Goal: Task Accomplishment & Management: Manage account settings

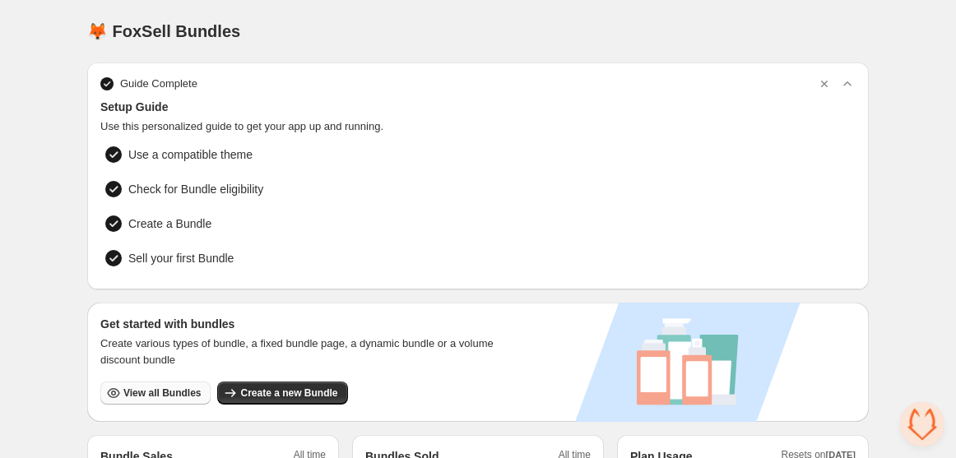
click at [155, 387] on span "View all Bundles" at bounding box center [161, 393] width 77 height 13
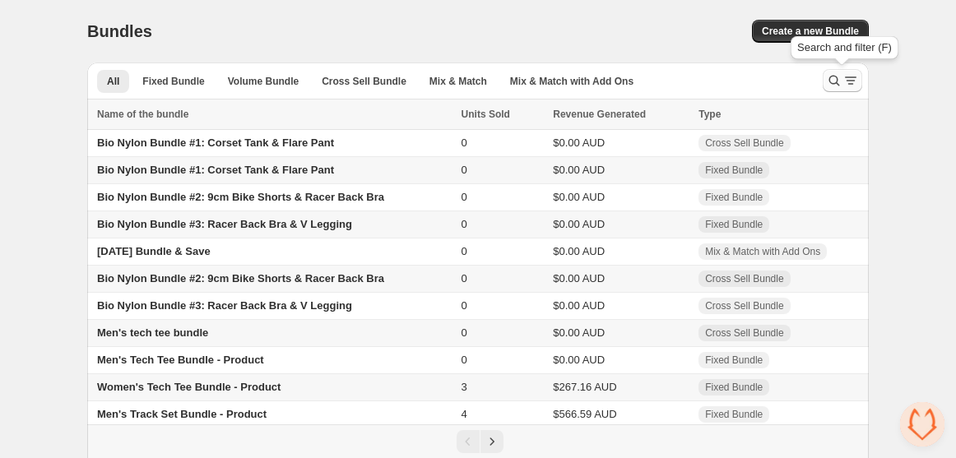
click at [844, 81] on icon "Search and filter results" at bounding box center [851, 80] width 16 height 16
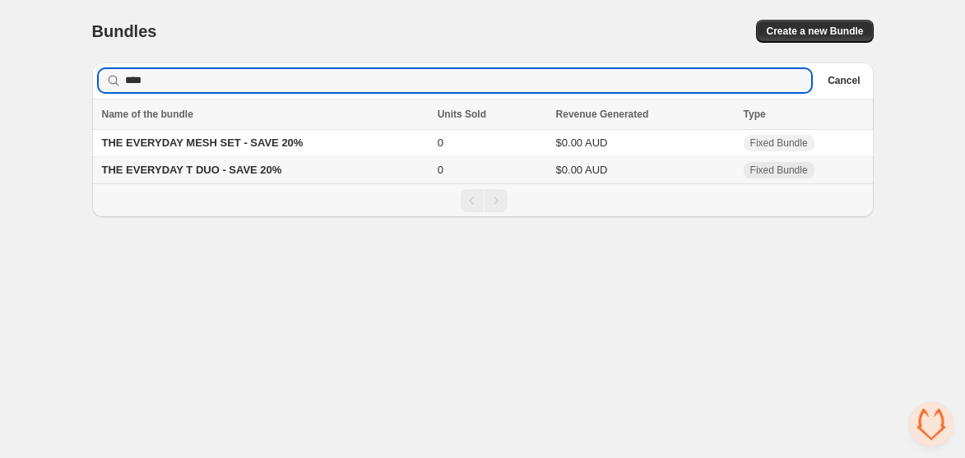
type input "****"
click at [251, 171] on span "THE EVERYDAY T DUO - SAVE 20%" at bounding box center [192, 170] width 180 height 12
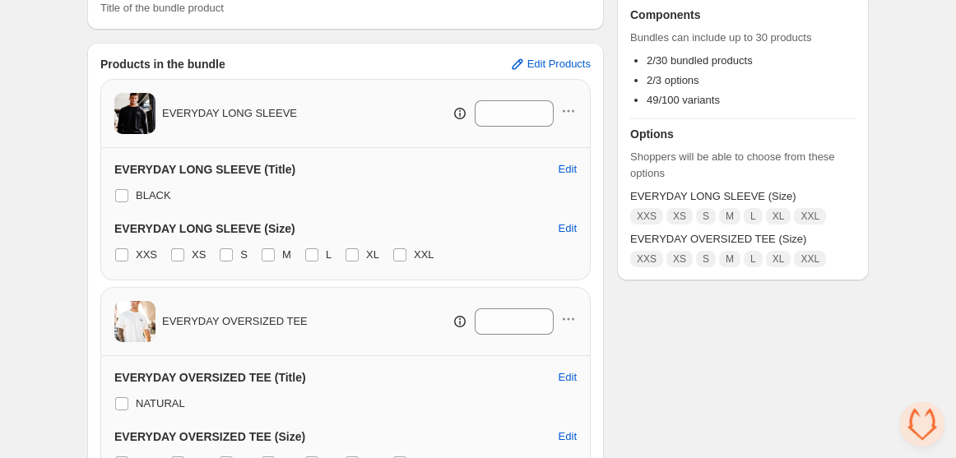
scroll to position [254, 0]
click at [538, 60] on span "Edit Products" at bounding box center [559, 63] width 63 height 13
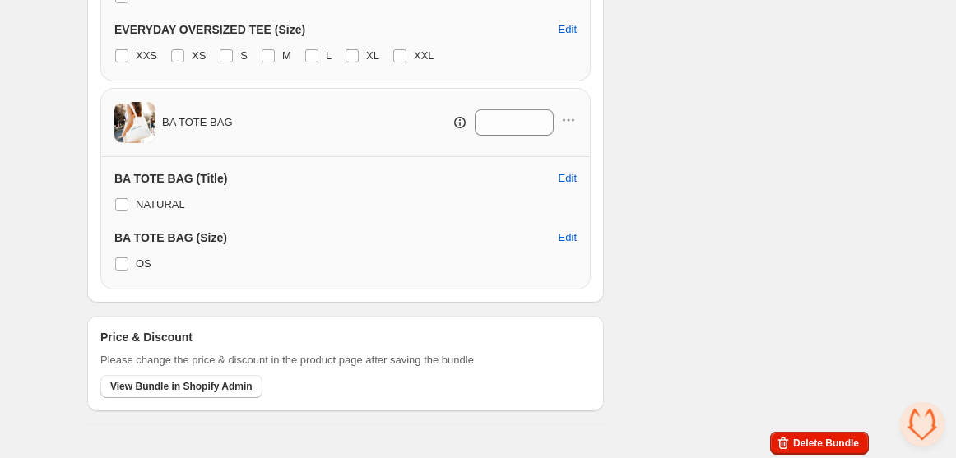
scroll to position [661, 0]
click at [211, 380] on span "View Bundle in Shopify Admin" at bounding box center [181, 386] width 142 height 13
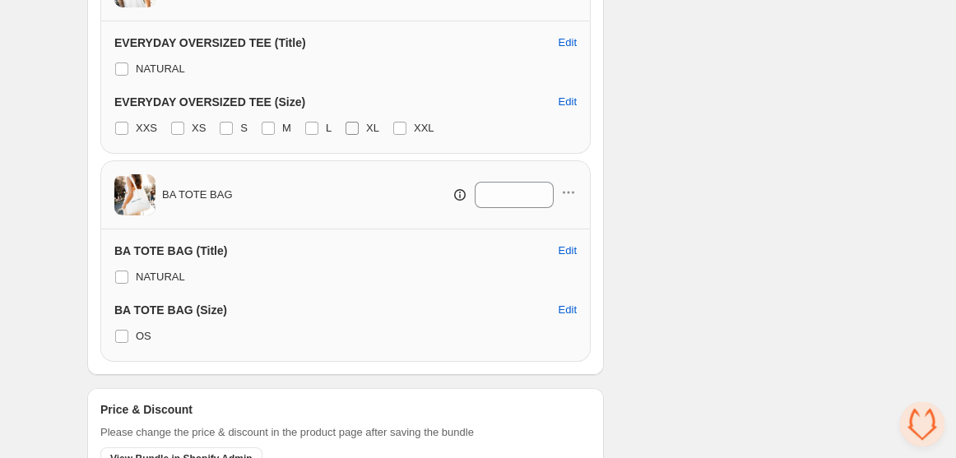
scroll to position [607, 0]
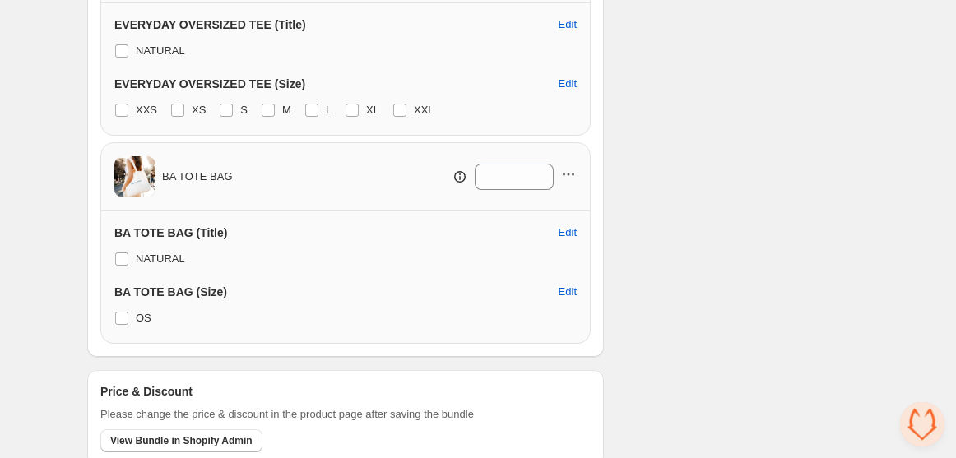
click at [571, 174] on icon "button" at bounding box center [568, 174] width 16 height 16
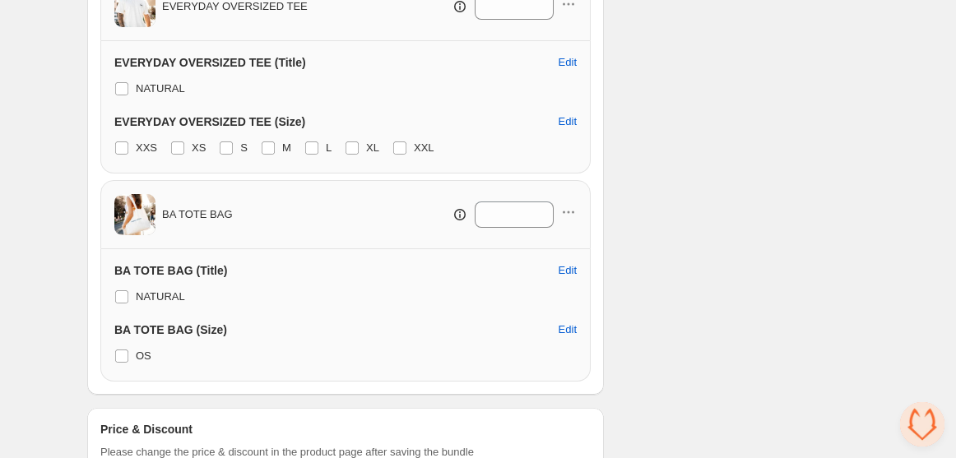
scroll to position [570, 0]
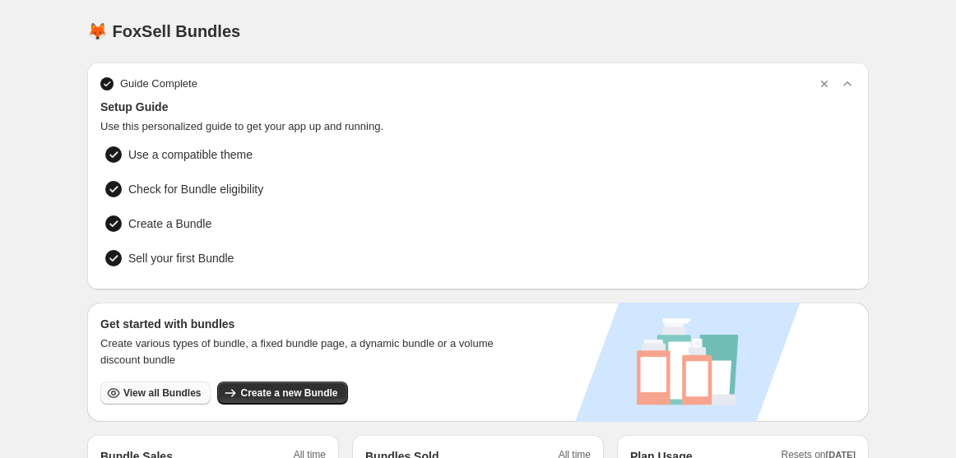
click at [170, 389] on span "View all Bundles" at bounding box center [161, 393] width 77 height 13
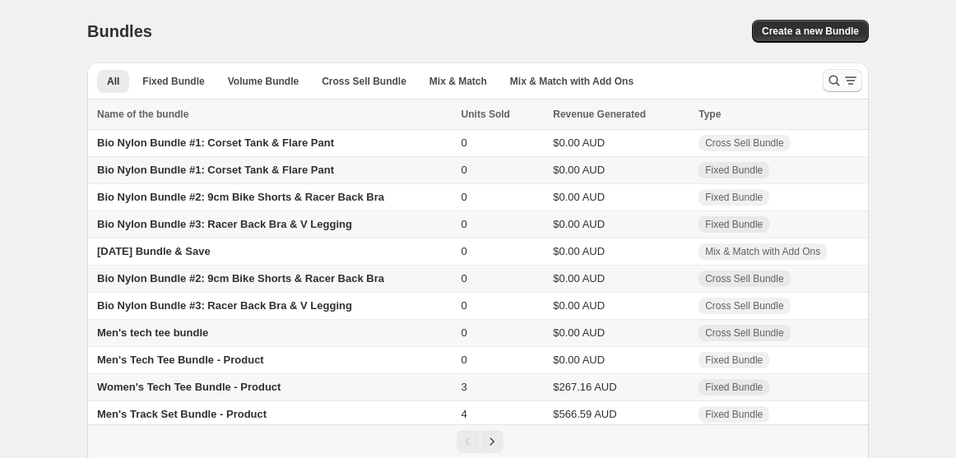
click at [838, 74] on icon "Search and filter results" at bounding box center [834, 80] width 16 height 16
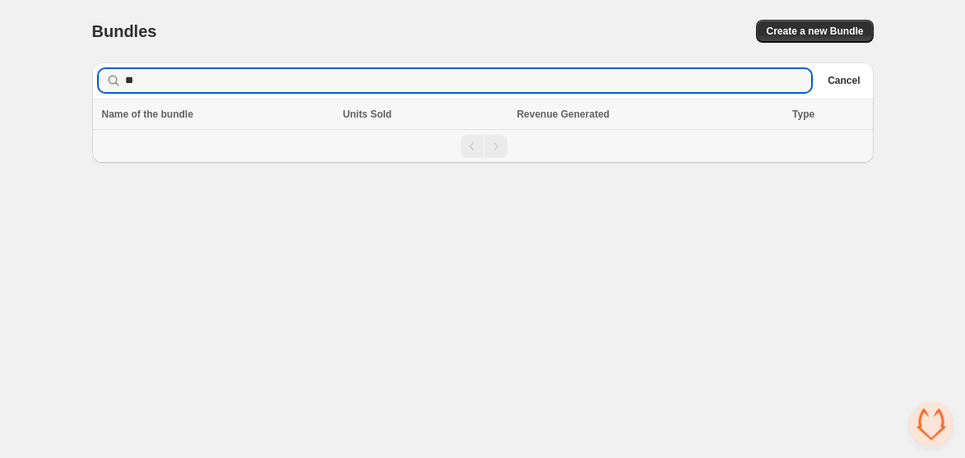
type input "*"
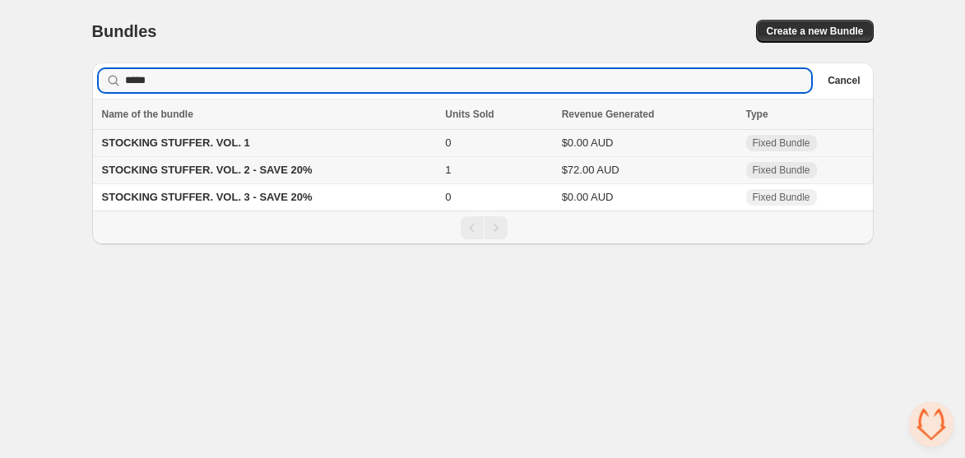
type input "*****"
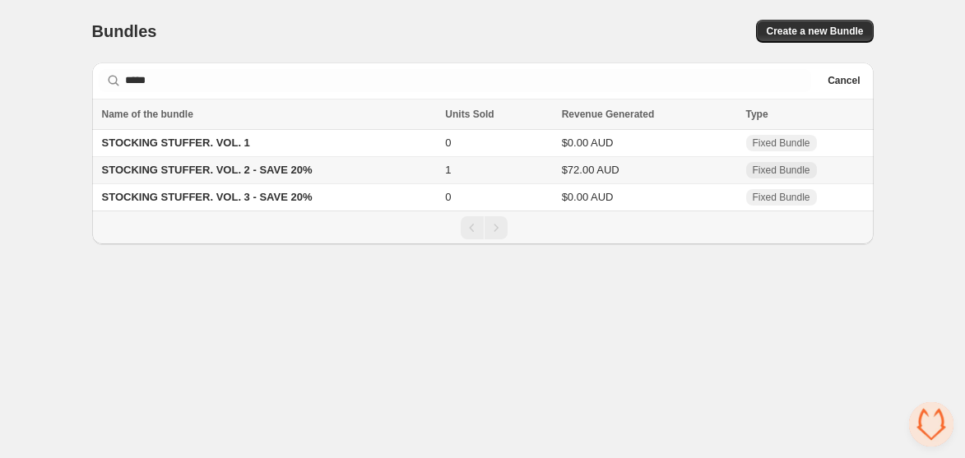
drag, startPoint x: 171, startPoint y: 142, endPoint x: 103, endPoint y: 321, distance: 192.0
click at [103, 321] on body "Home Bundles Analytics Plan and Billing Bundles. This page is ready Bundles Cre…" at bounding box center [482, 229] width 965 height 458
drag, startPoint x: 171, startPoint y: 165, endPoint x: 102, endPoint y: 281, distance: 135.8
click at [102, 281] on body "Home Bundles Analytics Plan and Billing Bundles. This page is ready Bundles Cre…" at bounding box center [482, 229] width 965 height 458
click at [193, 173] on span "STOCKING STUFFER. VOL. 2 - SAVE 20%" at bounding box center [207, 170] width 211 height 12
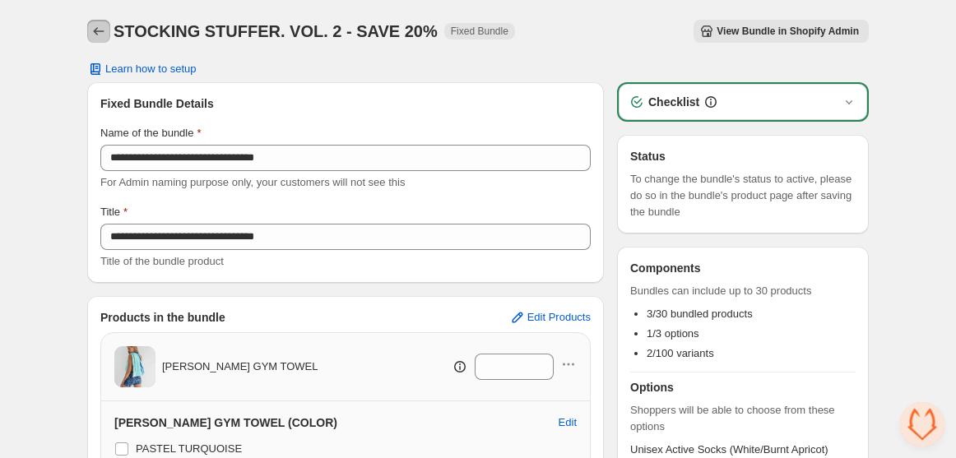
click at [99, 30] on icon "Back" at bounding box center [99, 31] width 16 height 16
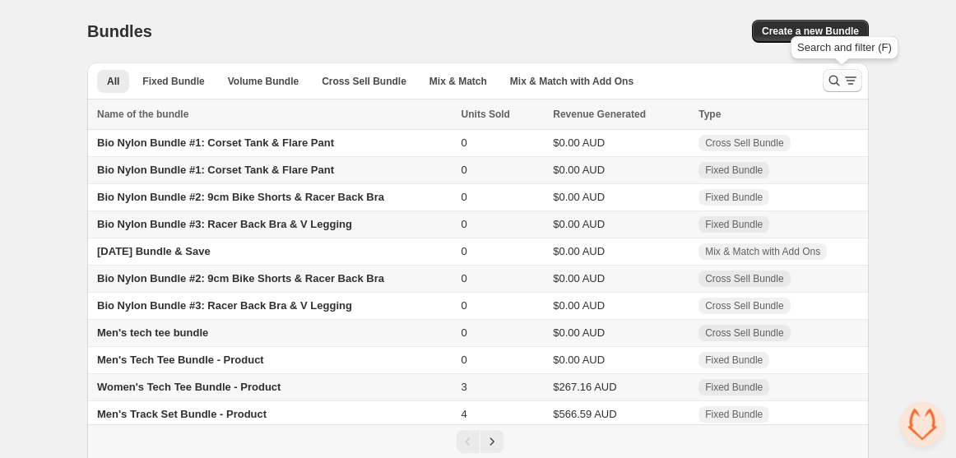
click at [846, 84] on icon "Search and filter results" at bounding box center [851, 80] width 16 height 16
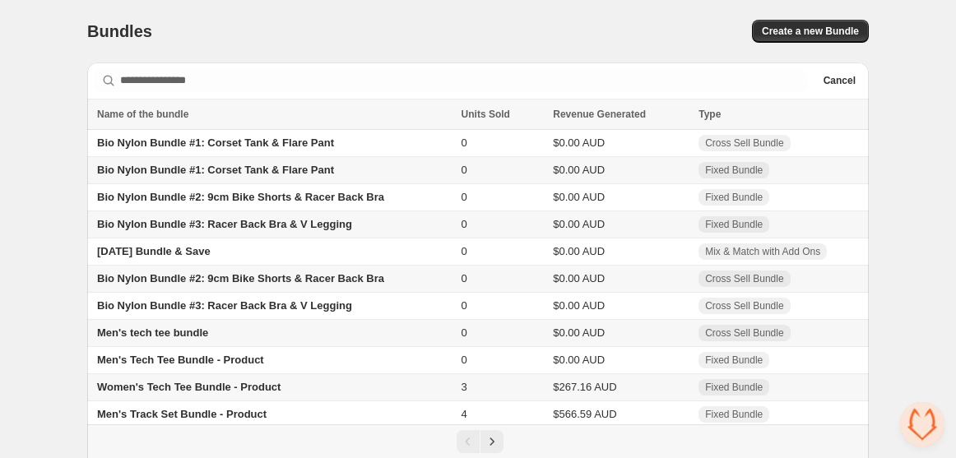
click at [690, 55] on div "Bundles. This page is ready Bundles Create a new Bundle" at bounding box center [478, 31] width 782 height 63
click at [832, 86] on span "Cancel" at bounding box center [840, 80] width 32 height 13
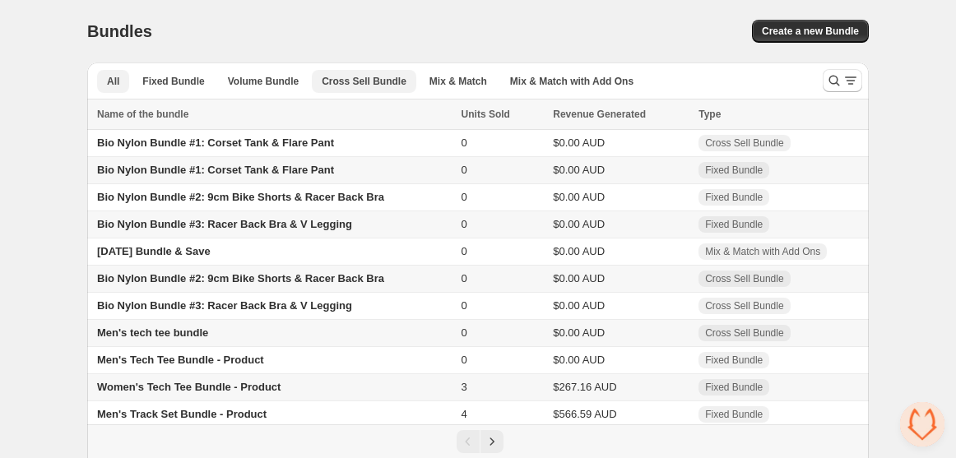
click at [356, 86] on span "Cross Sell Bundle" at bounding box center [364, 81] width 85 height 13
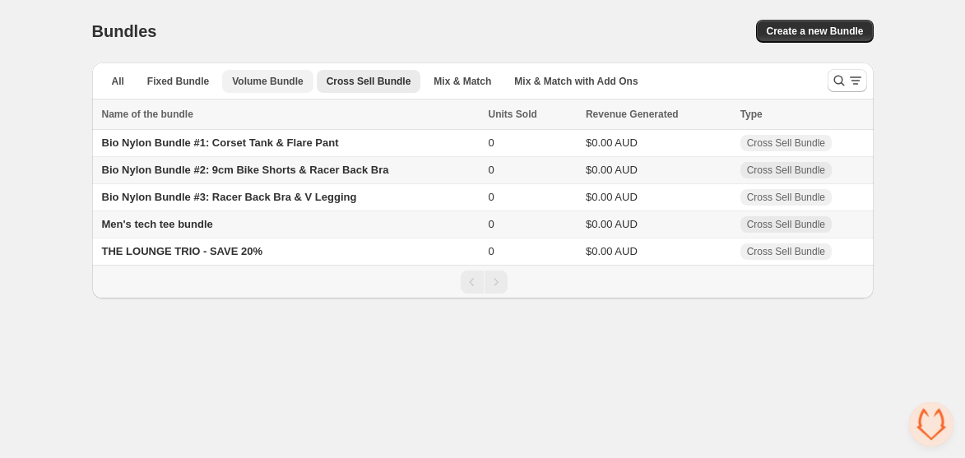
click at [272, 79] on span "Volume Bundle" at bounding box center [267, 81] width 71 height 13
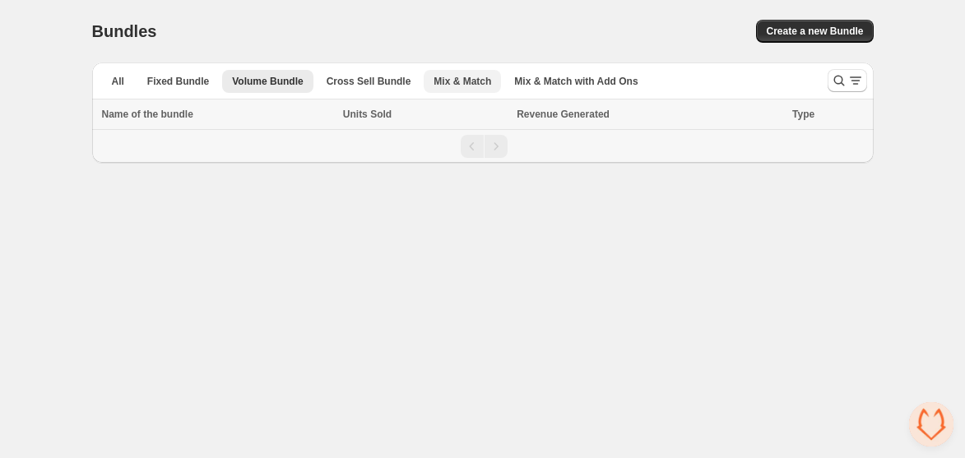
click at [437, 89] on button "Mix & Match" at bounding box center [462, 81] width 77 height 23
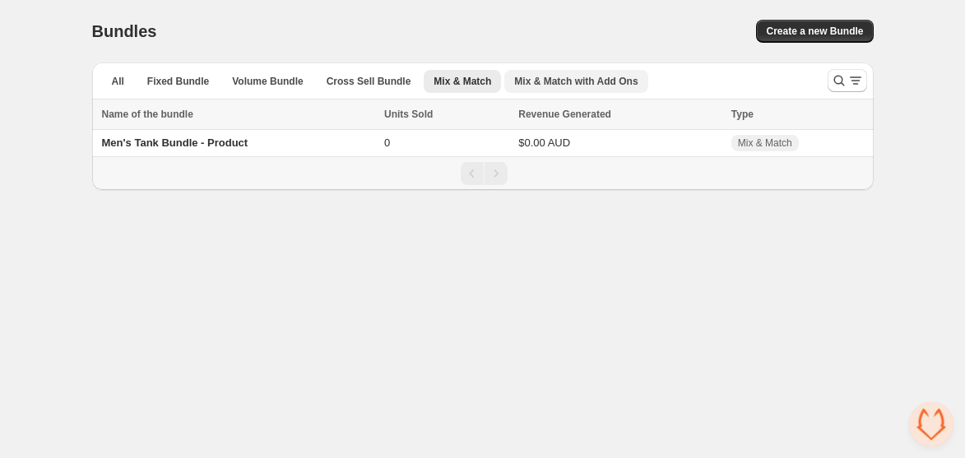
click at [559, 91] on button "Mix & Match with Add Ons" at bounding box center [575, 81] width 143 height 23
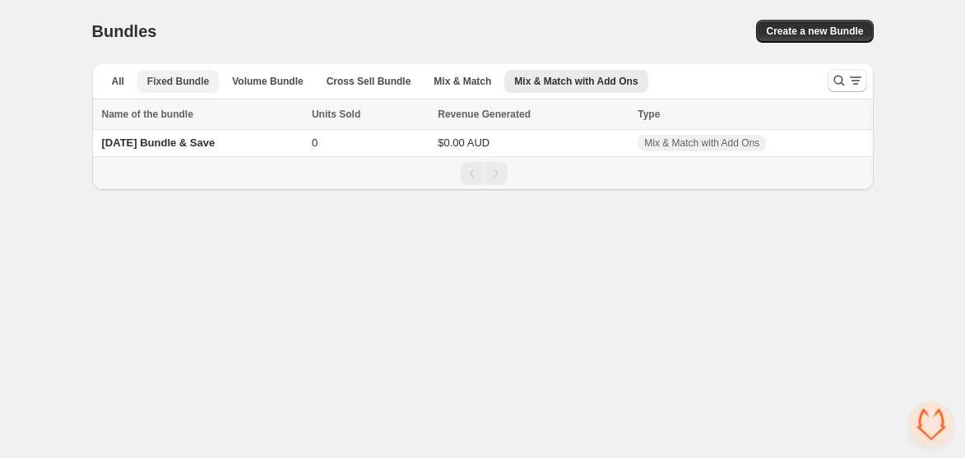
click at [147, 86] on span "Fixed Bundle" at bounding box center [178, 81] width 62 height 13
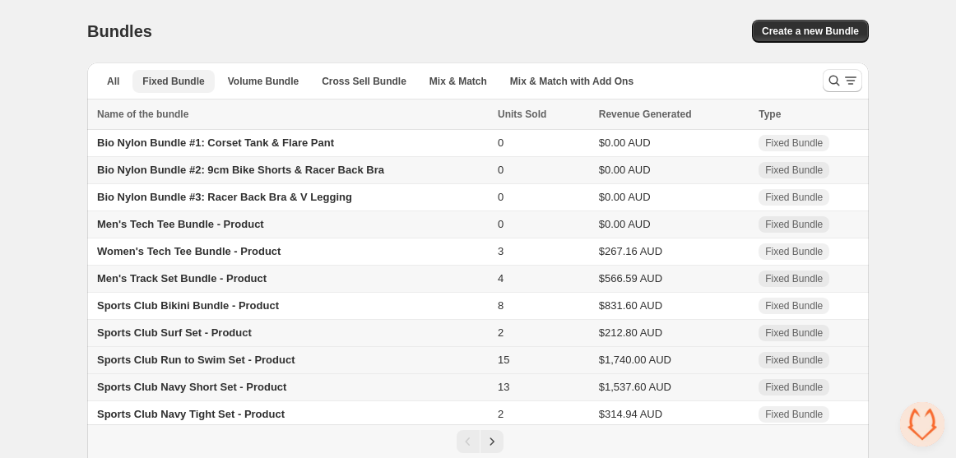
scroll to position [119, 0]
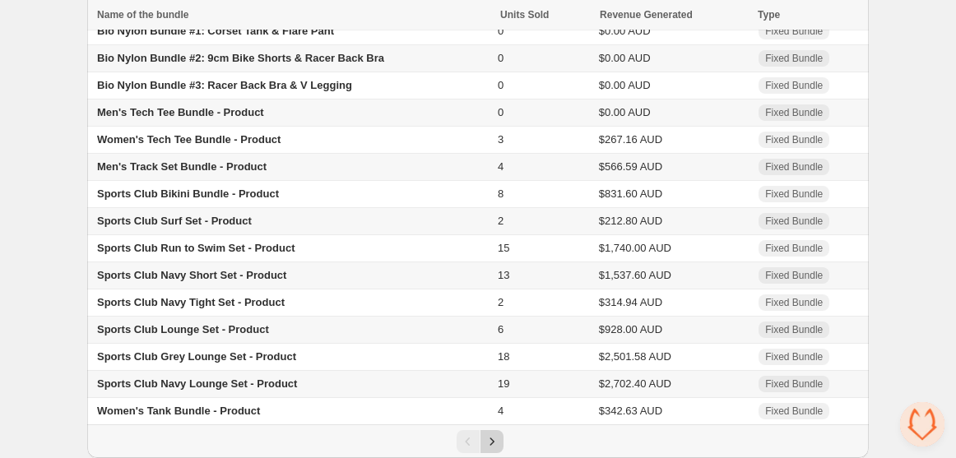
click at [491, 441] on icon "Next" at bounding box center [492, 442] width 16 height 16
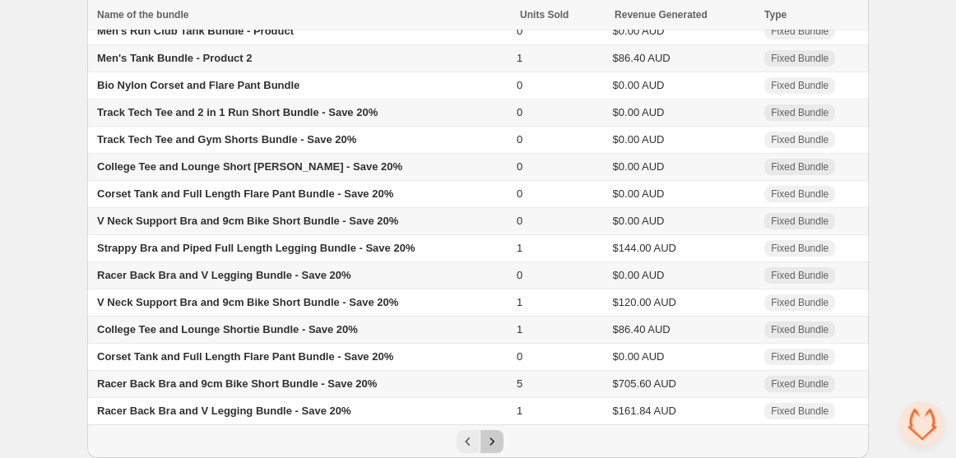
click at [491, 441] on icon "Next" at bounding box center [492, 442] width 16 height 16
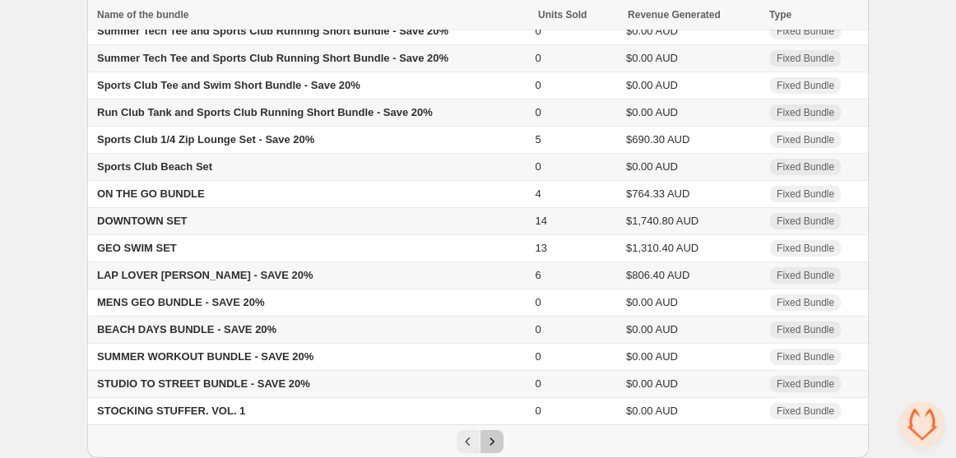
click at [491, 441] on icon "Next" at bounding box center [492, 442] width 16 height 16
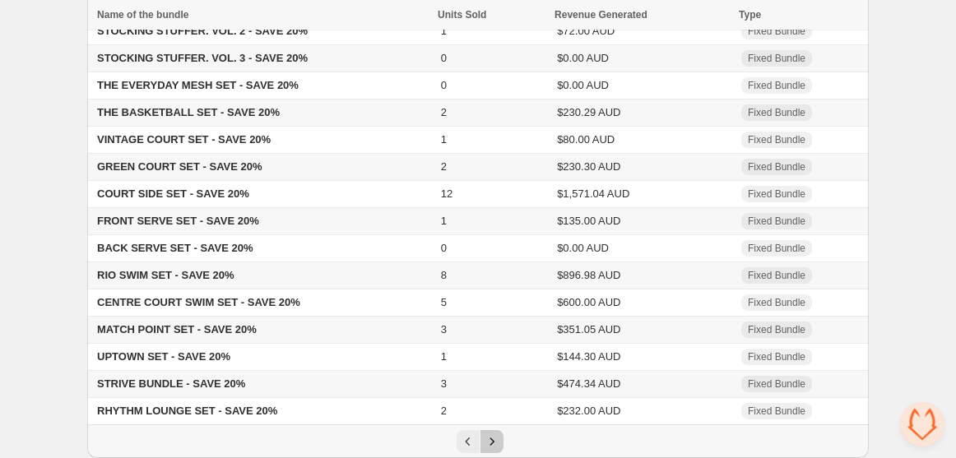
click at [492, 436] on icon "Next" at bounding box center [492, 442] width 16 height 16
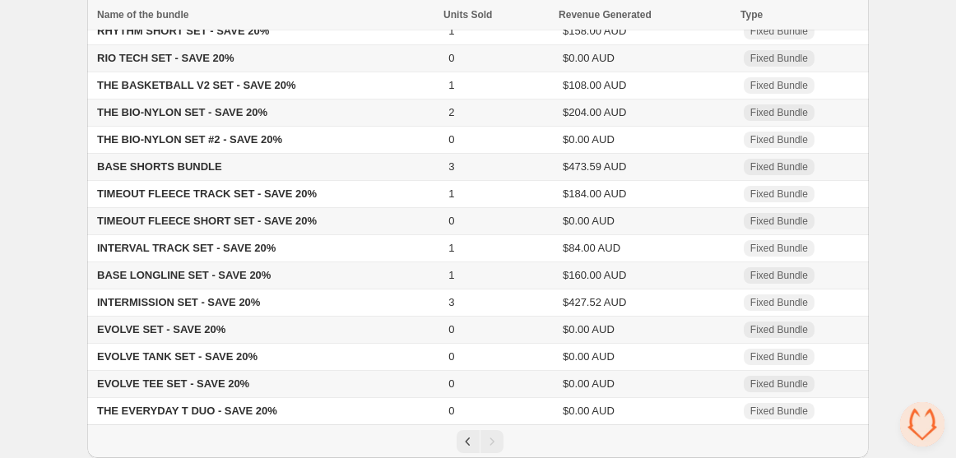
click at [492, 436] on div "Pagination" at bounding box center [492, 441] width 23 height 23
click at [463, 436] on icon "Previous" at bounding box center [468, 442] width 16 height 16
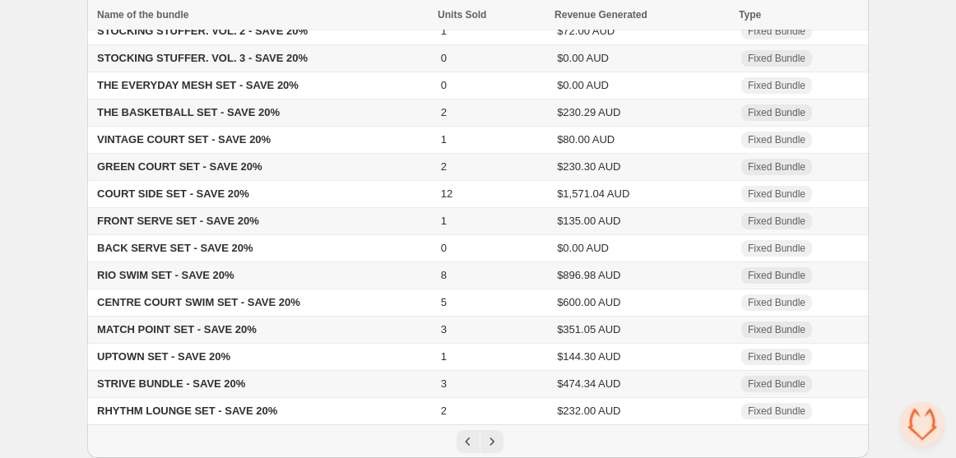
click at [179, 383] on span "STRIVE BUNDLE - SAVE 20%" at bounding box center [171, 384] width 148 height 12
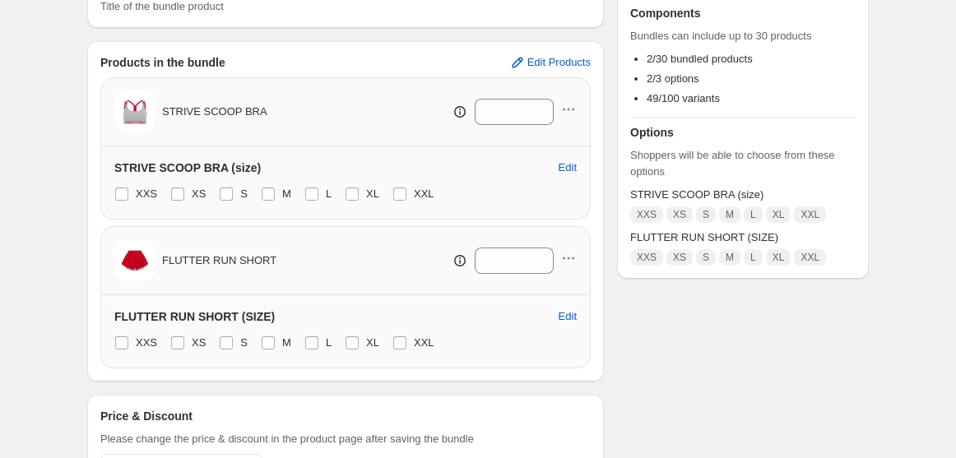
scroll to position [259, 0]
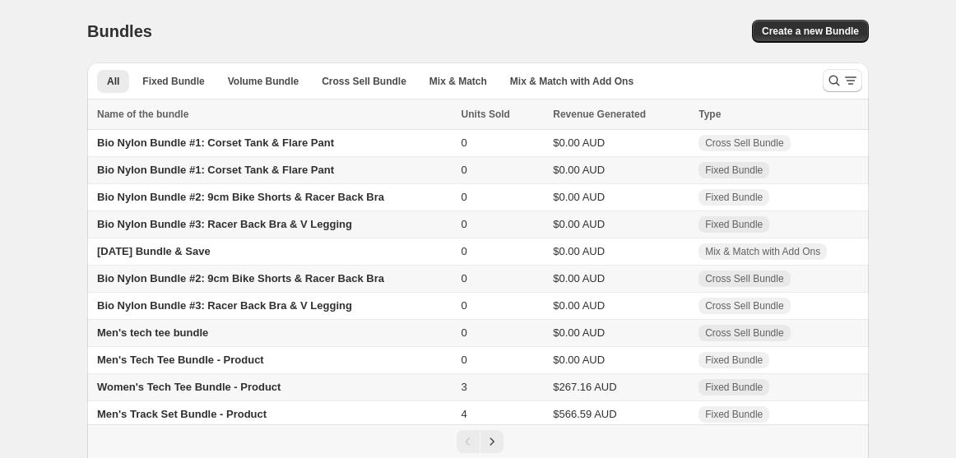
scroll to position [119, 0]
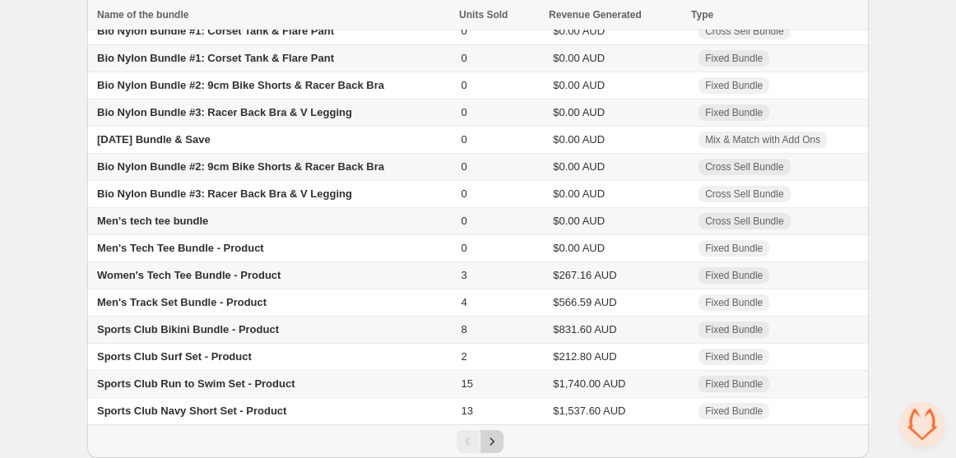
click at [500, 437] on button "Next" at bounding box center [492, 441] width 23 height 23
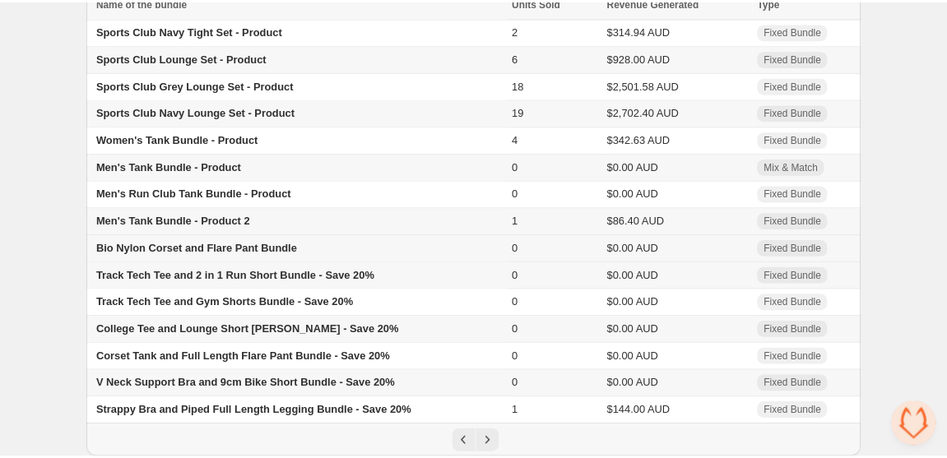
scroll to position [0, 0]
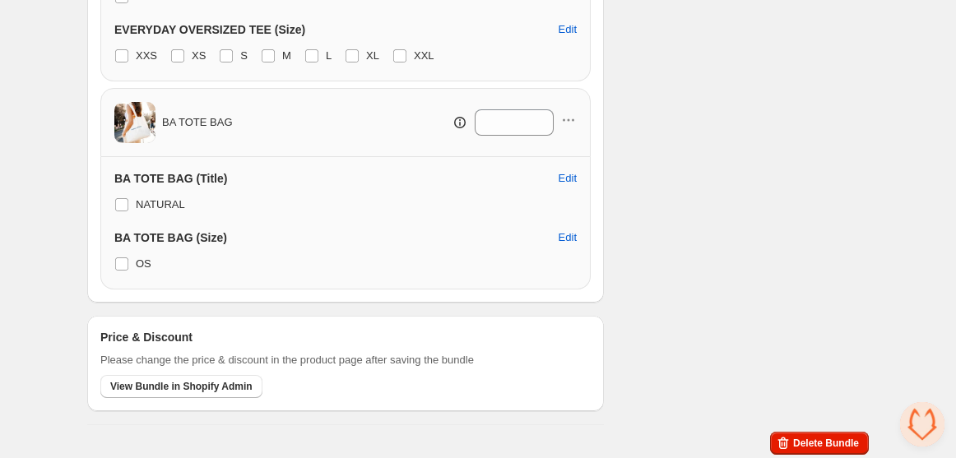
scroll to position [635, 0]
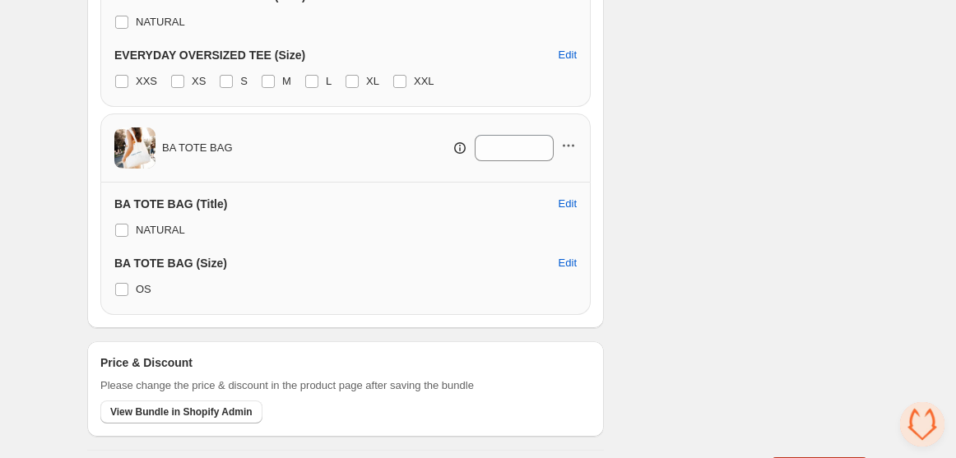
click at [571, 142] on icon "button" at bounding box center [568, 145] width 16 height 16
click at [551, 206] on span "Remove Product" at bounding box center [579, 203] width 85 height 16
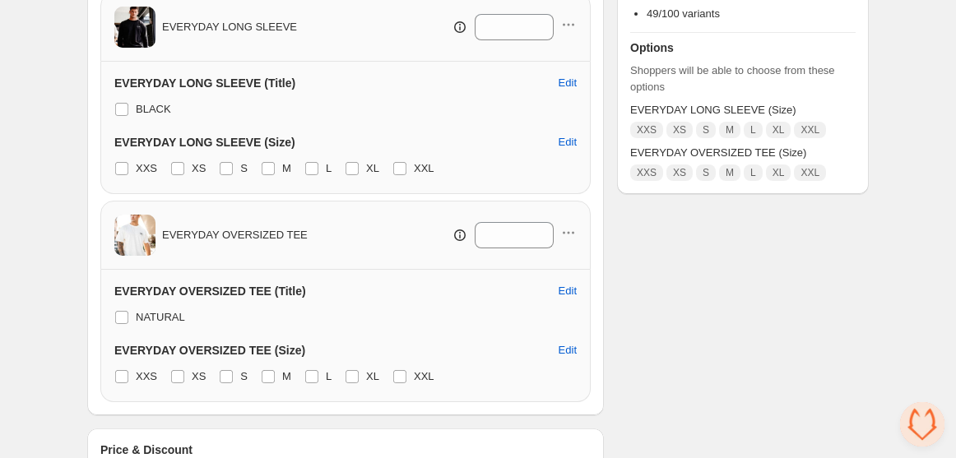
scroll to position [338, 0]
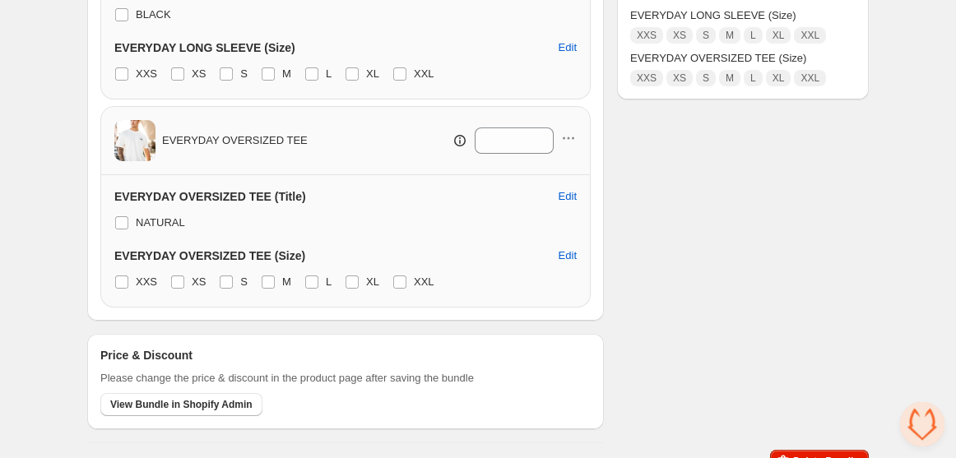
scroll to position [436, 0]
